Goal: Information Seeking & Learning: Understand process/instructions

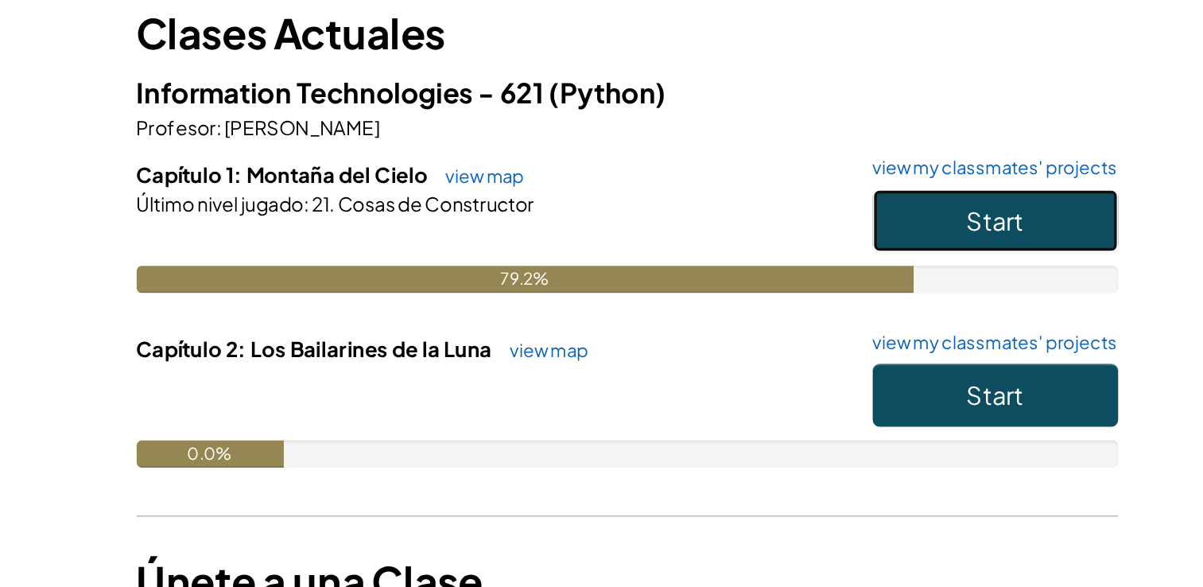
click at [806, 292] on button "Start" at bounding box center [816, 280] width 143 height 37
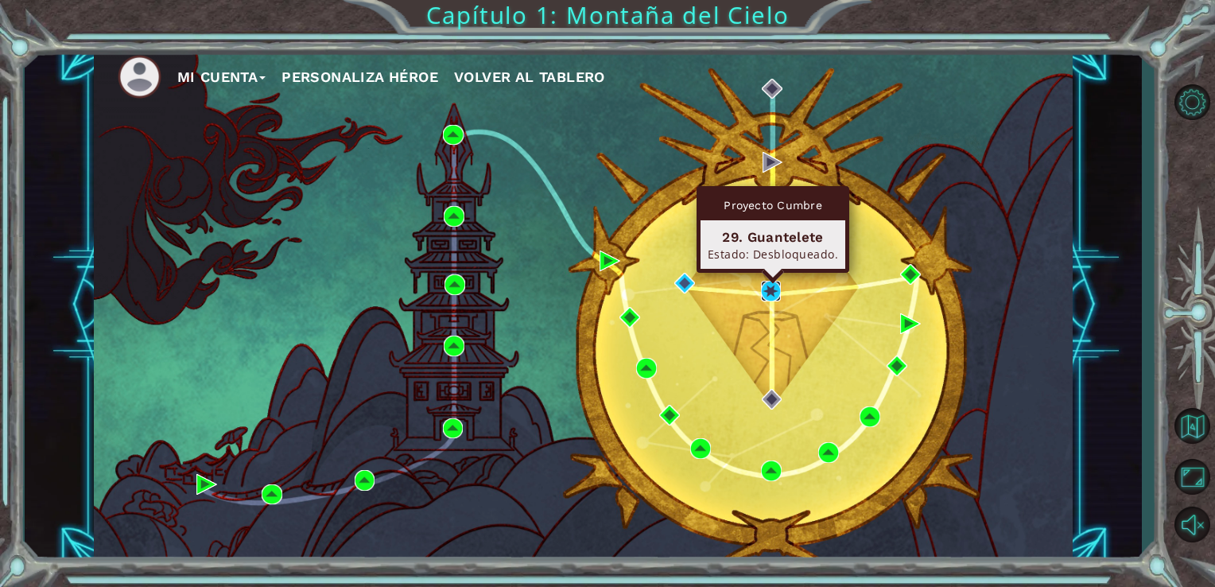
click at [762, 285] on img at bounding box center [771, 291] width 21 height 21
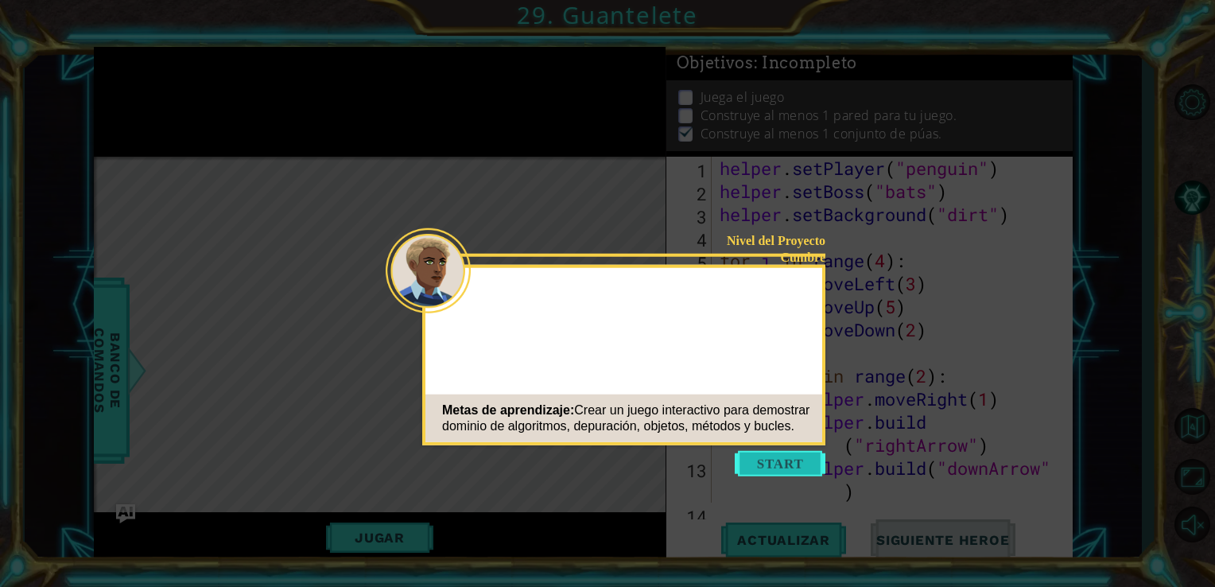
click at [787, 466] on button "Start" at bounding box center [780, 463] width 91 height 25
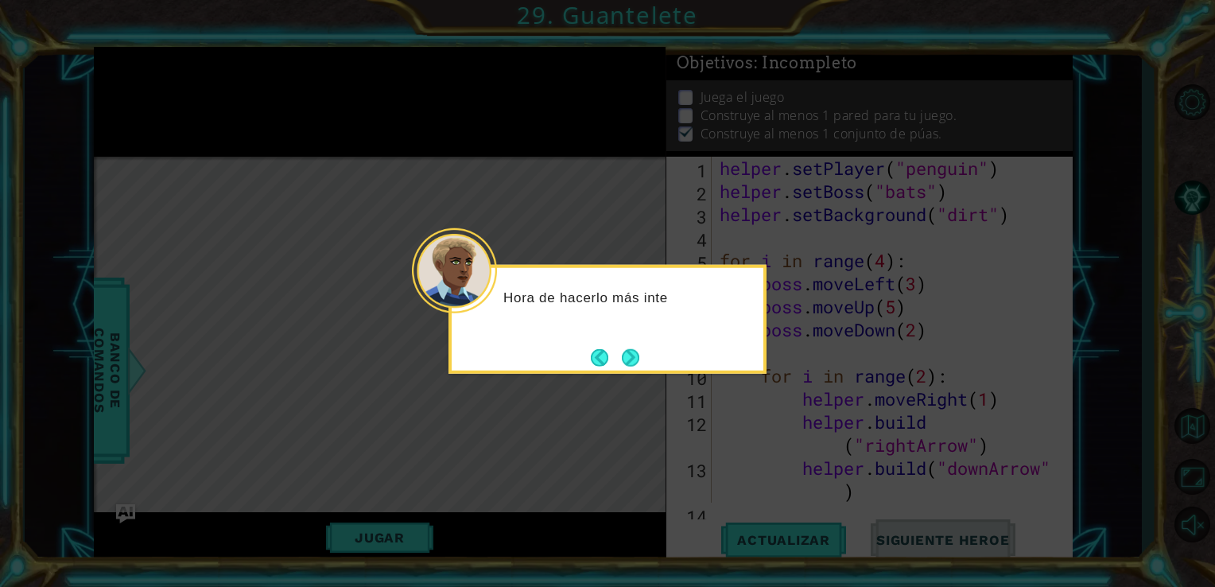
click at [627, 320] on div "Hora de hacerlo más inte" at bounding box center [608, 304] width 312 height 63
click at [630, 348] on button "Next" at bounding box center [630, 357] width 21 height 21
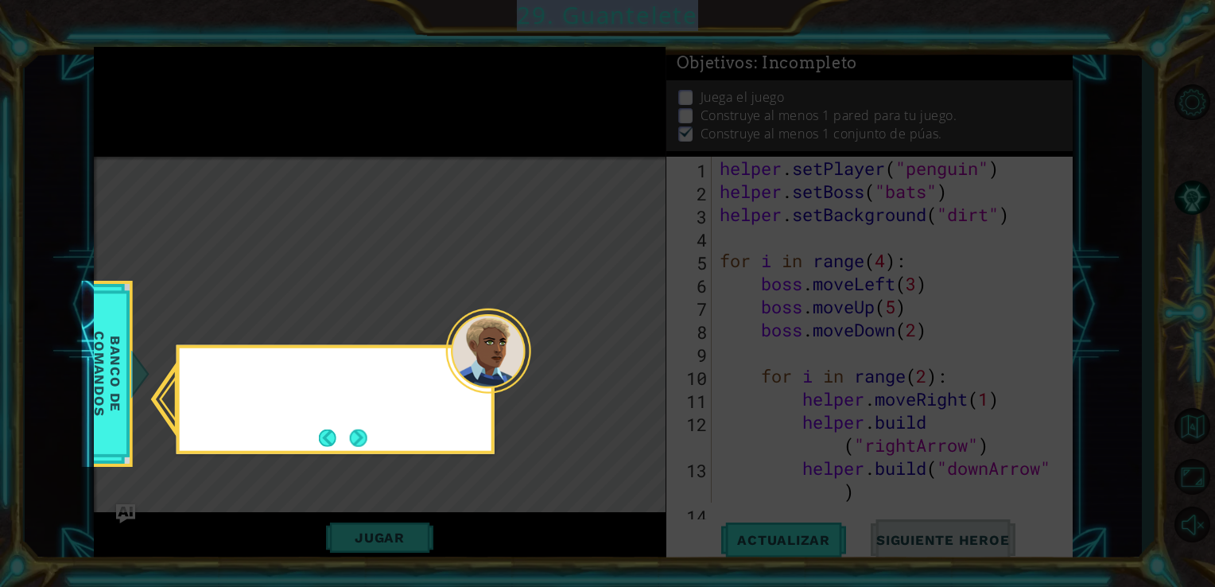
click at [630, 348] on icon at bounding box center [607, 293] width 1215 height 587
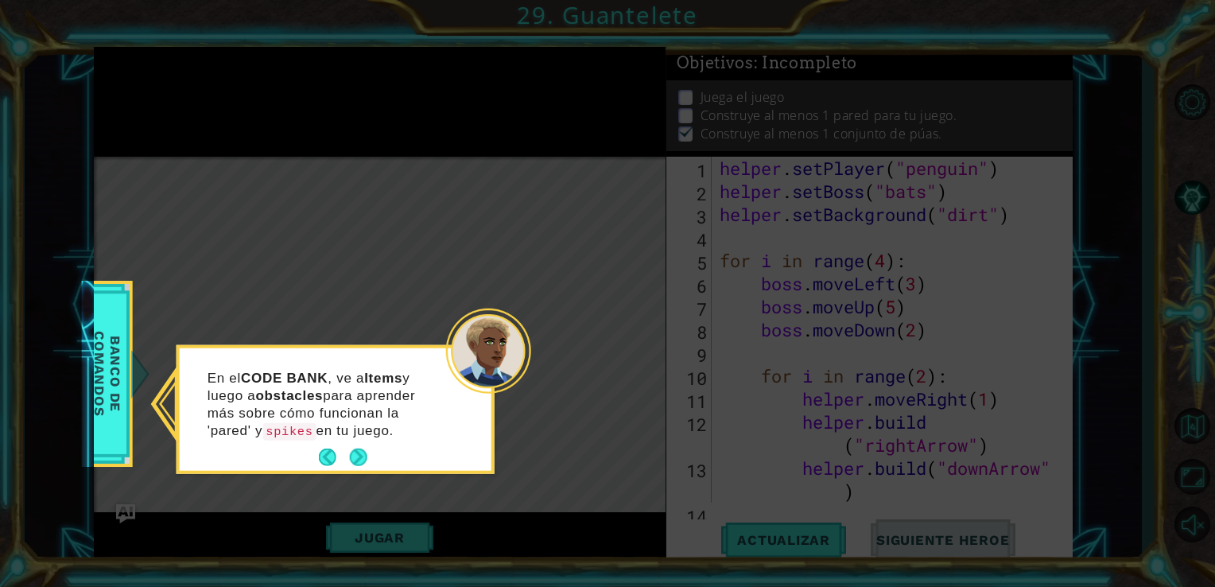
click at [368, 434] on p "En el CODE BANK , ve a Items y luego a obstacles para aprender más sobre cómo f…" at bounding box center [327, 404] width 238 height 71
click at [363, 449] on button "Next" at bounding box center [357, 457] width 21 height 21
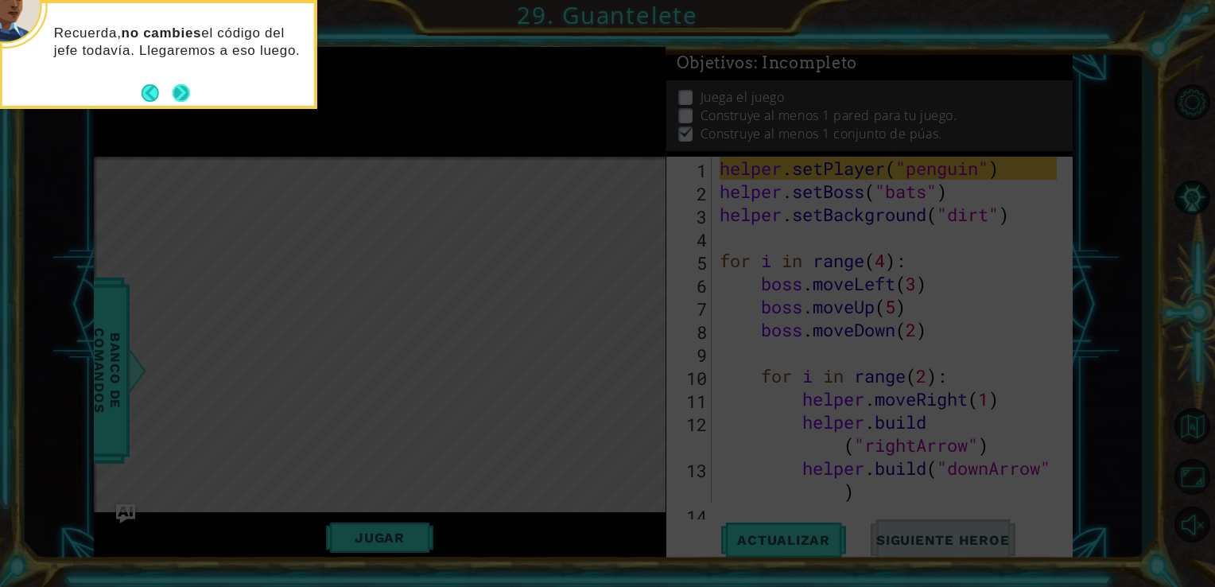
click at [180, 90] on button "Next" at bounding box center [181, 93] width 21 height 21
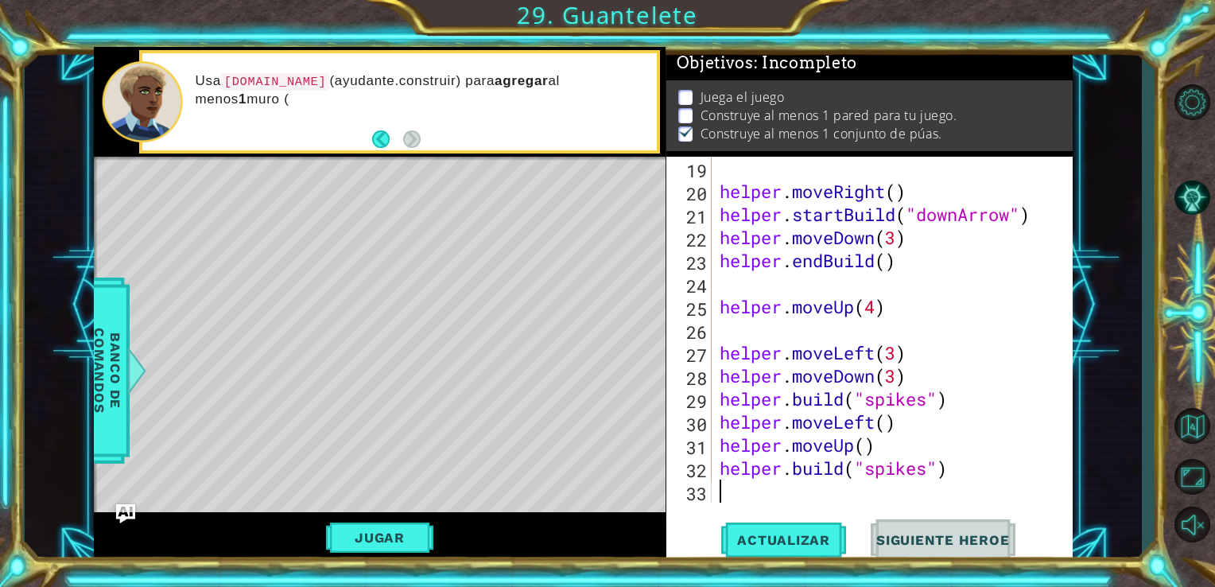
scroll to position [483, 0]
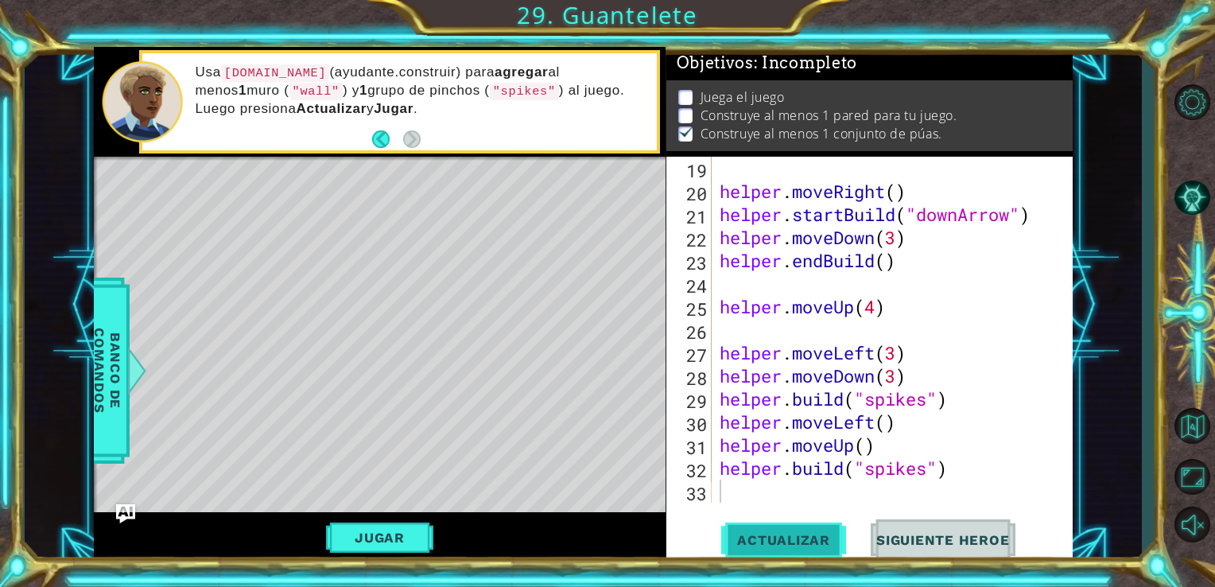
click at [808, 530] on button "Actualizar" at bounding box center [783, 539] width 125 height 41
click at [793, 534] on span "Actualizar" at bounding box center [783, 540] width 125 height 16
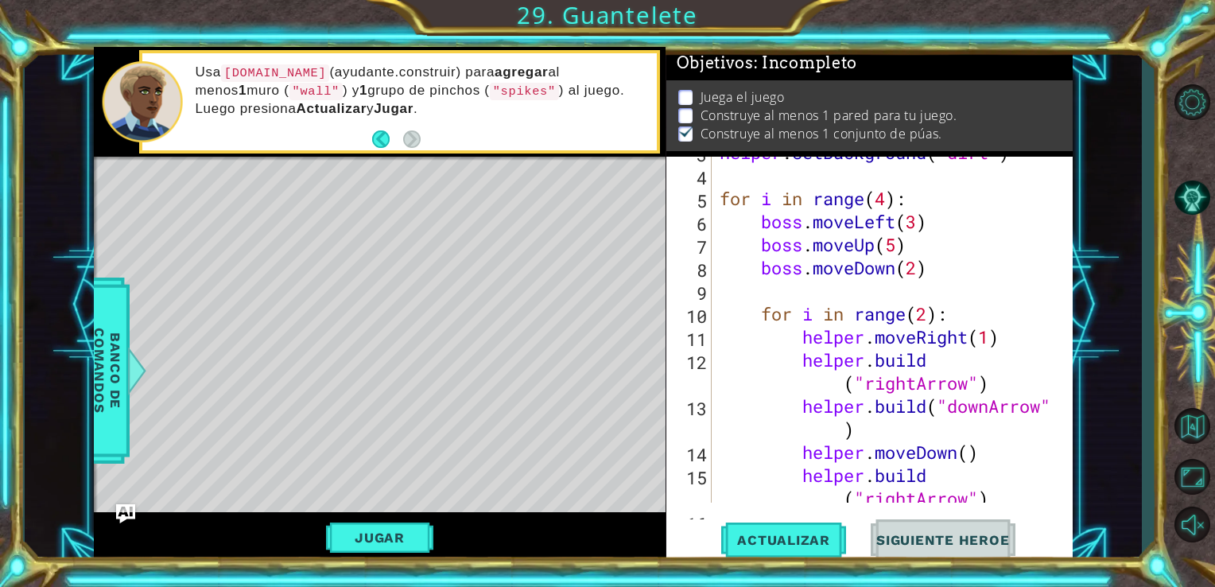
scroll to position [0, 0]
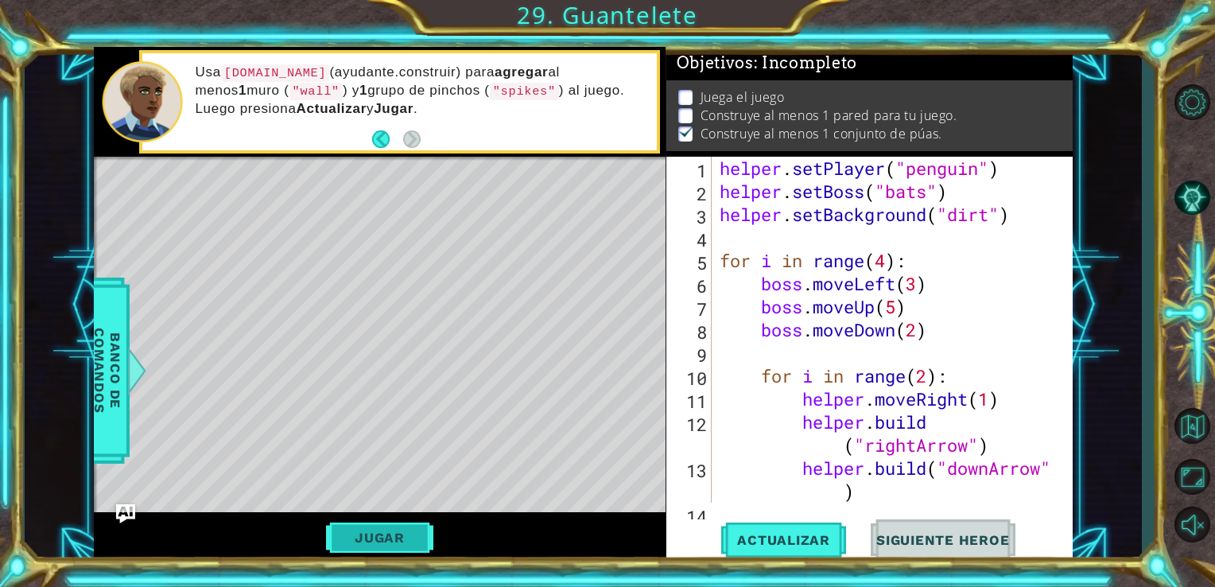
click at [394, 533] on button "Jugar" at bounding box center [379, 537] width 107 height 30
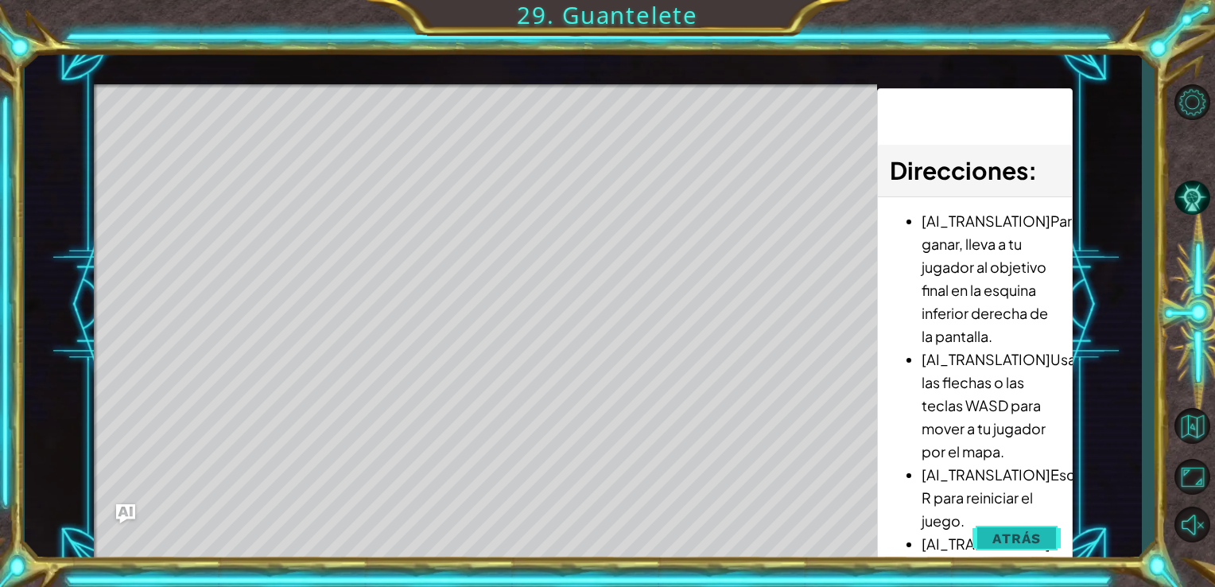
click at [995, 526] on button "Atrás" at bounding box center [1016, 538] width 88 height 32
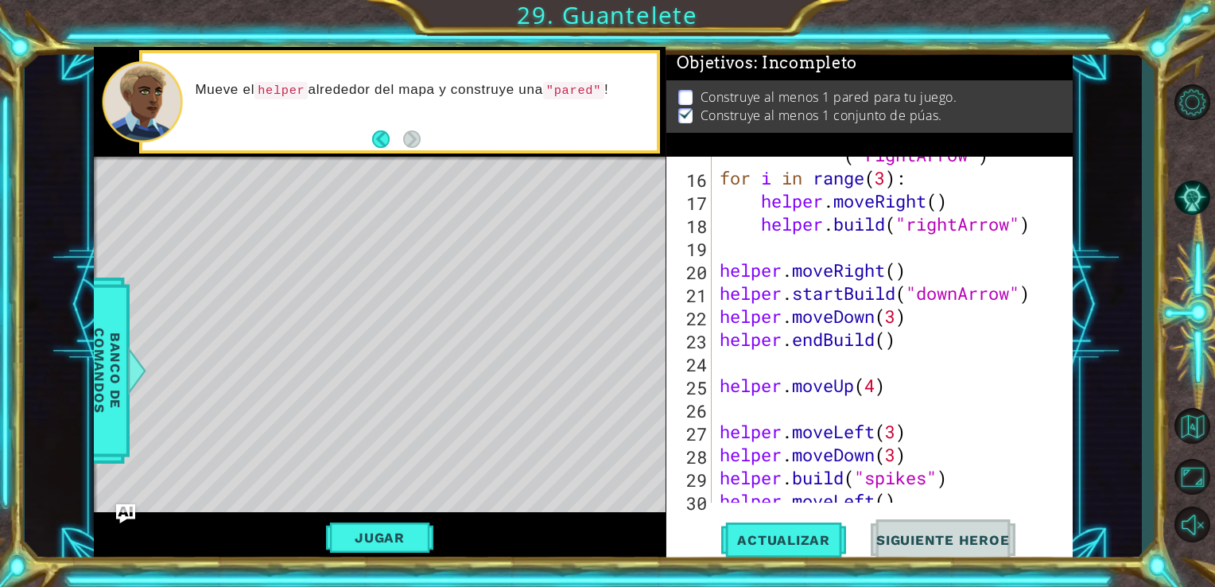
scroll to position [405, 0]
click at [931, 544] on span "Siguiente Heroe" at bounding box center [942, 540] width 165 height 16
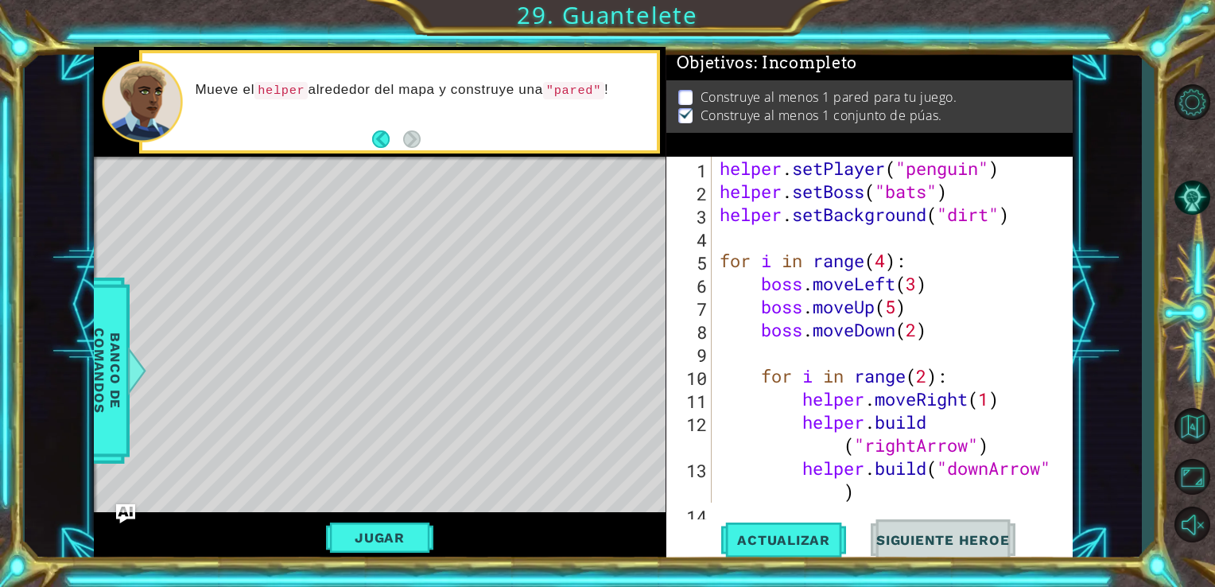
scroll to position [0, 0]
click at [790, 540] on span "Actualizar" at bounding box center [783, 540] width 125 height 16
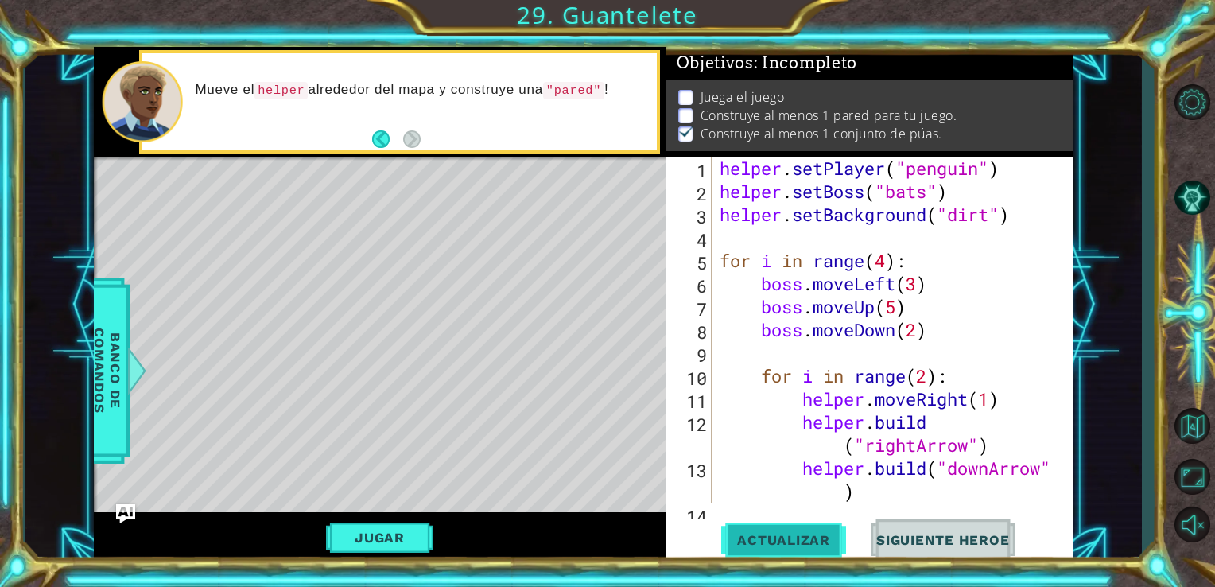
click at [796, 521] on button "Actualizar" at bounding box center [783, 539] width 125 height 41
click at [385, 537] on button "Jugar" at bounding box center [379, 537] width 107 height 30
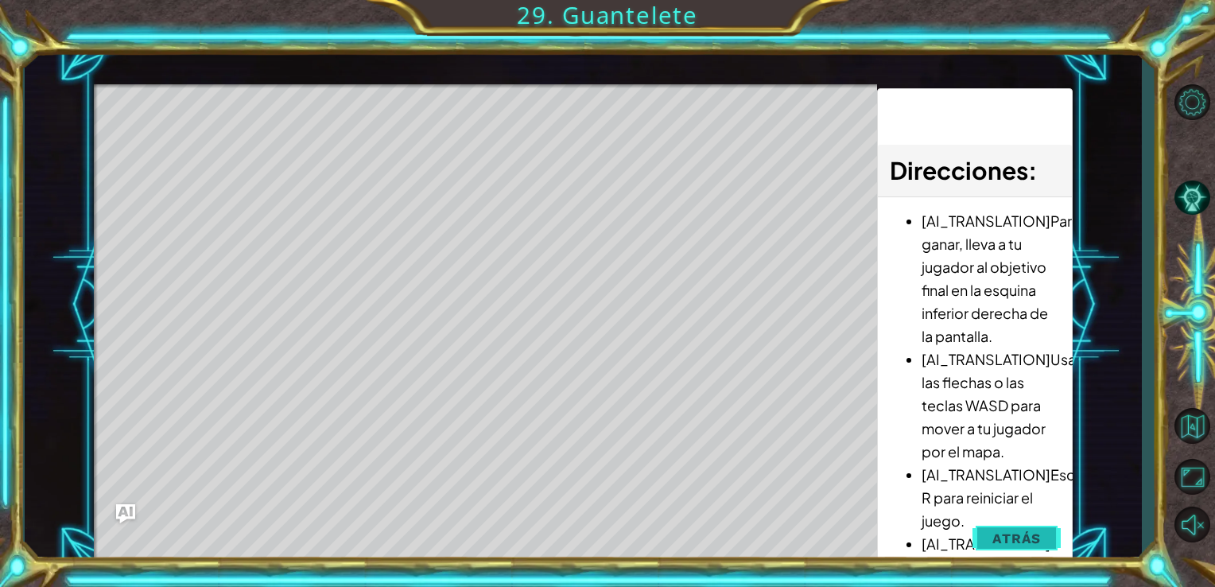
click at [1021, 541] on span "Atrás" at bounding box center [1016, 538] width 48 height 16
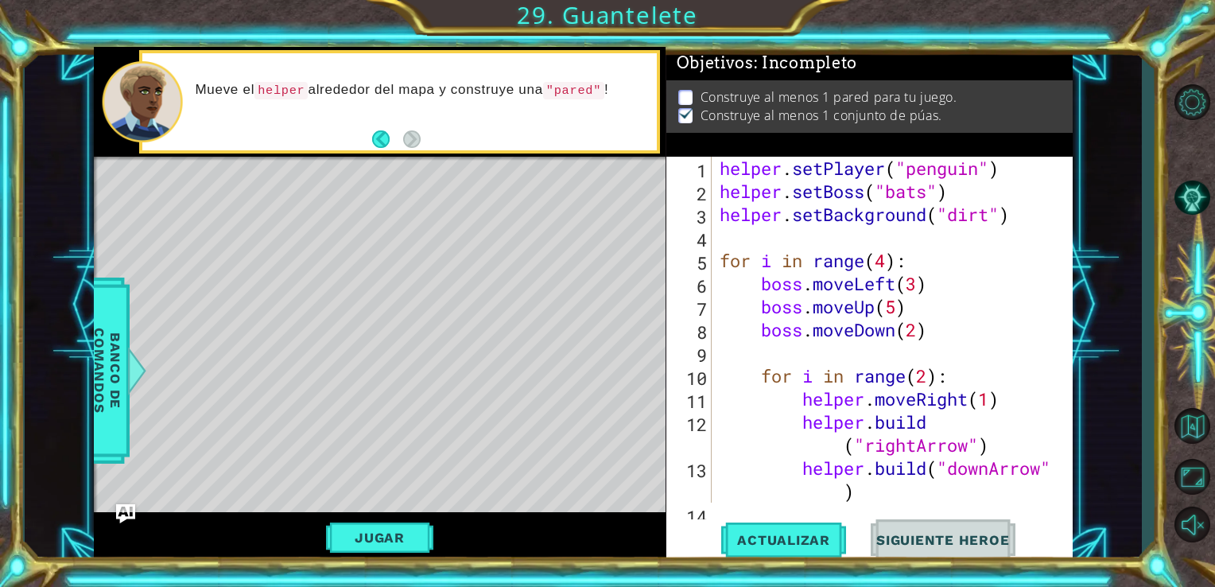
scroll to position [0, 0]
